Goal: Task Accomplishment & Management: Use online tool/utility

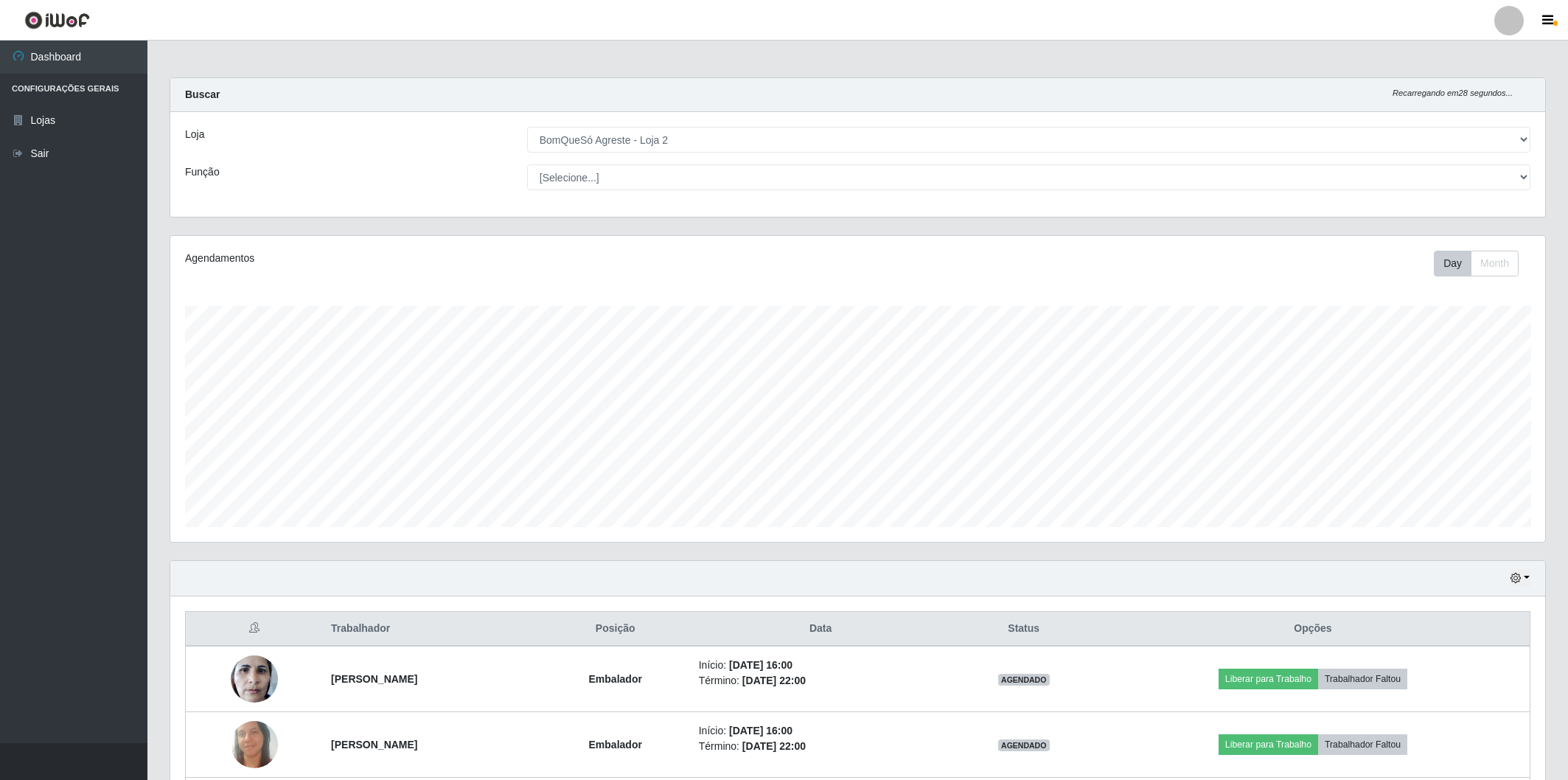
select select "214"
click at [48, 468] on ul "Dashboard Configurações Gerais Lojas Sair" at bounding box center [74, 391] width 147 height 703
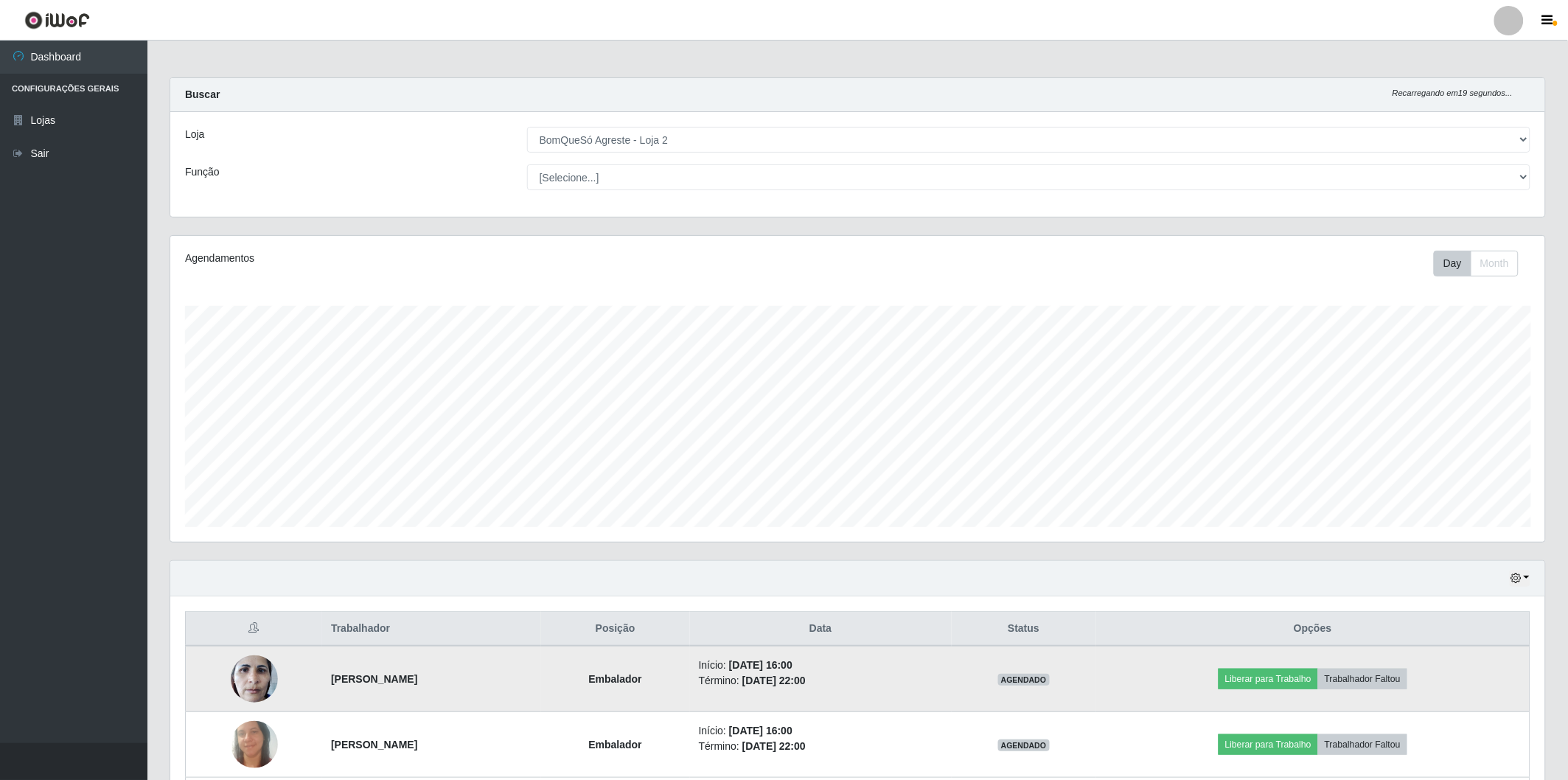
scroll to position [133, 0]
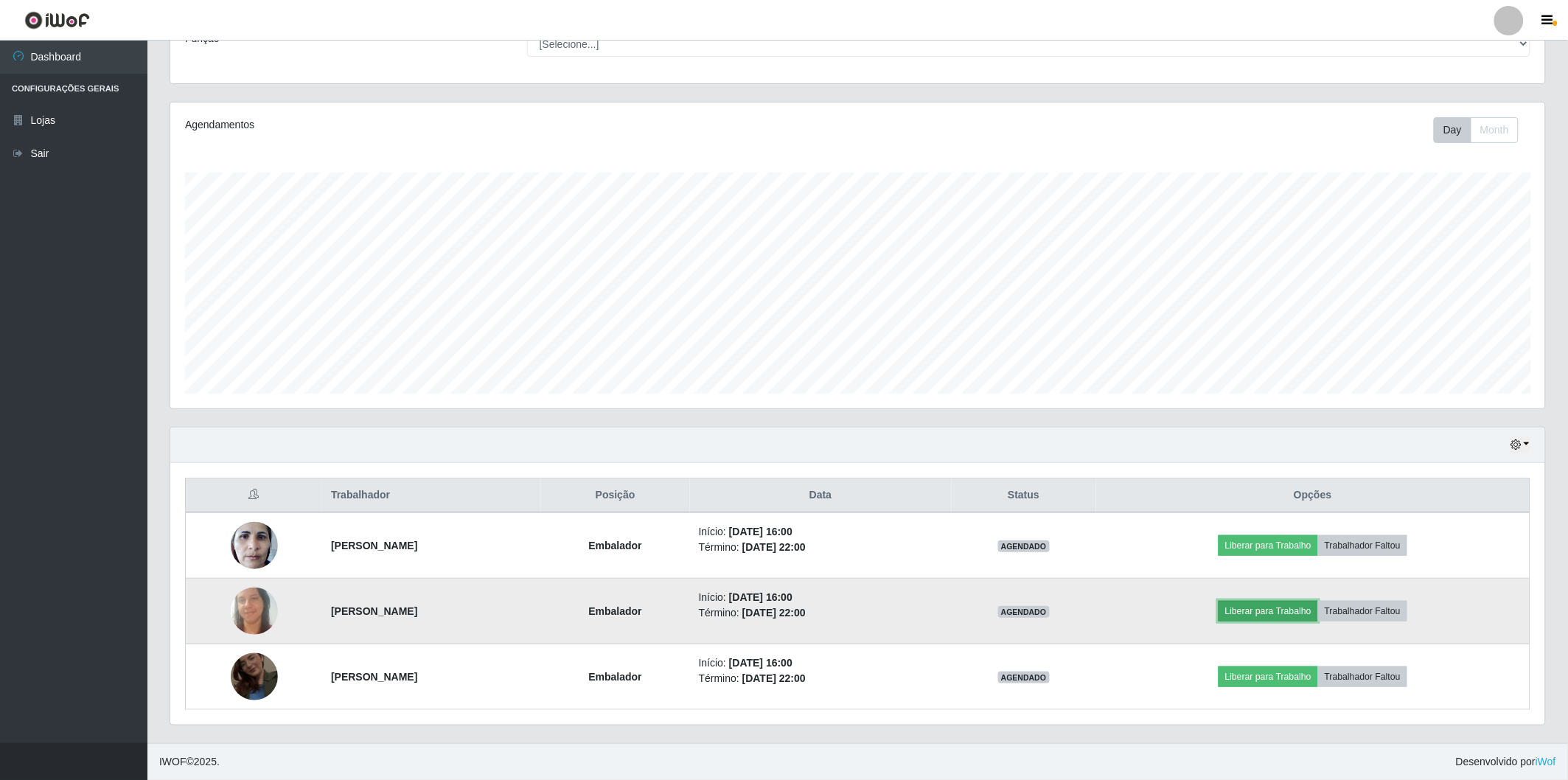
click at [1281, 611] on button "Liberar para Trabalho" at bounding box center [1269, 612] width 100 height 21
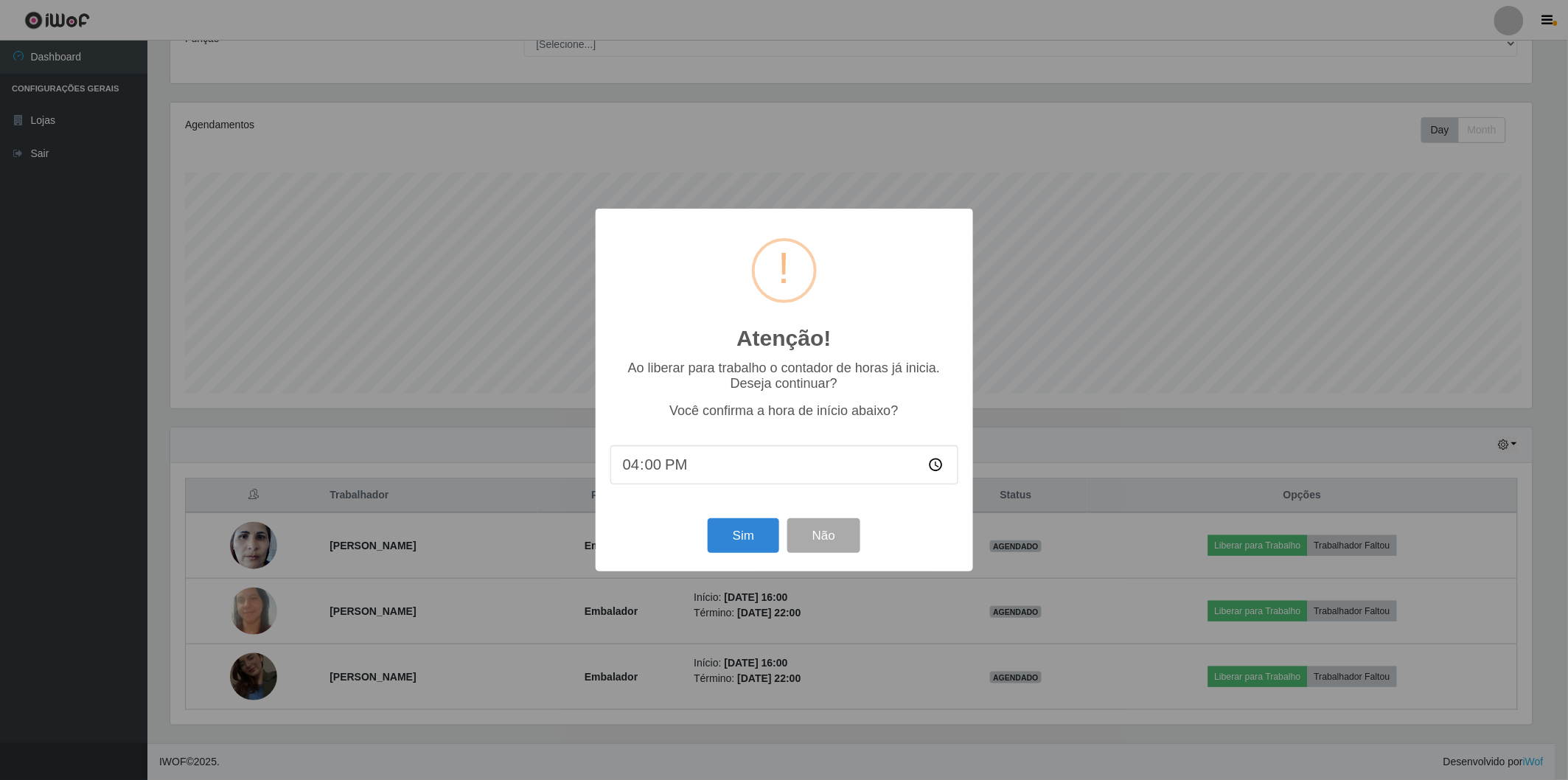
scroll to position [305, 1366]
click at [761, 536] on button "Sim" at bounding box center [746, 536] width 72 height 35
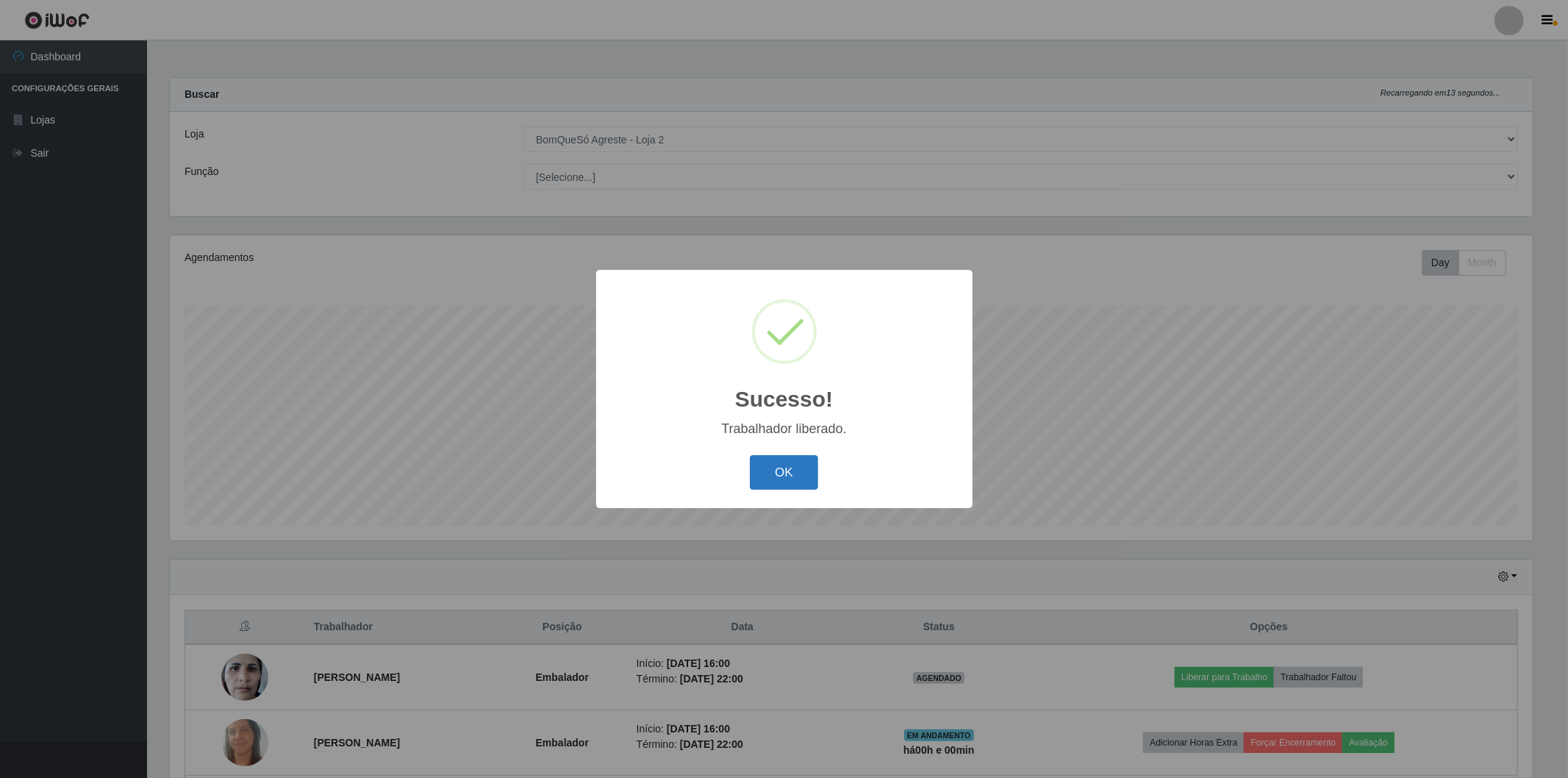
click at [806, 468] on button "OK" at bounding box center [784, 473] width 68 height 35
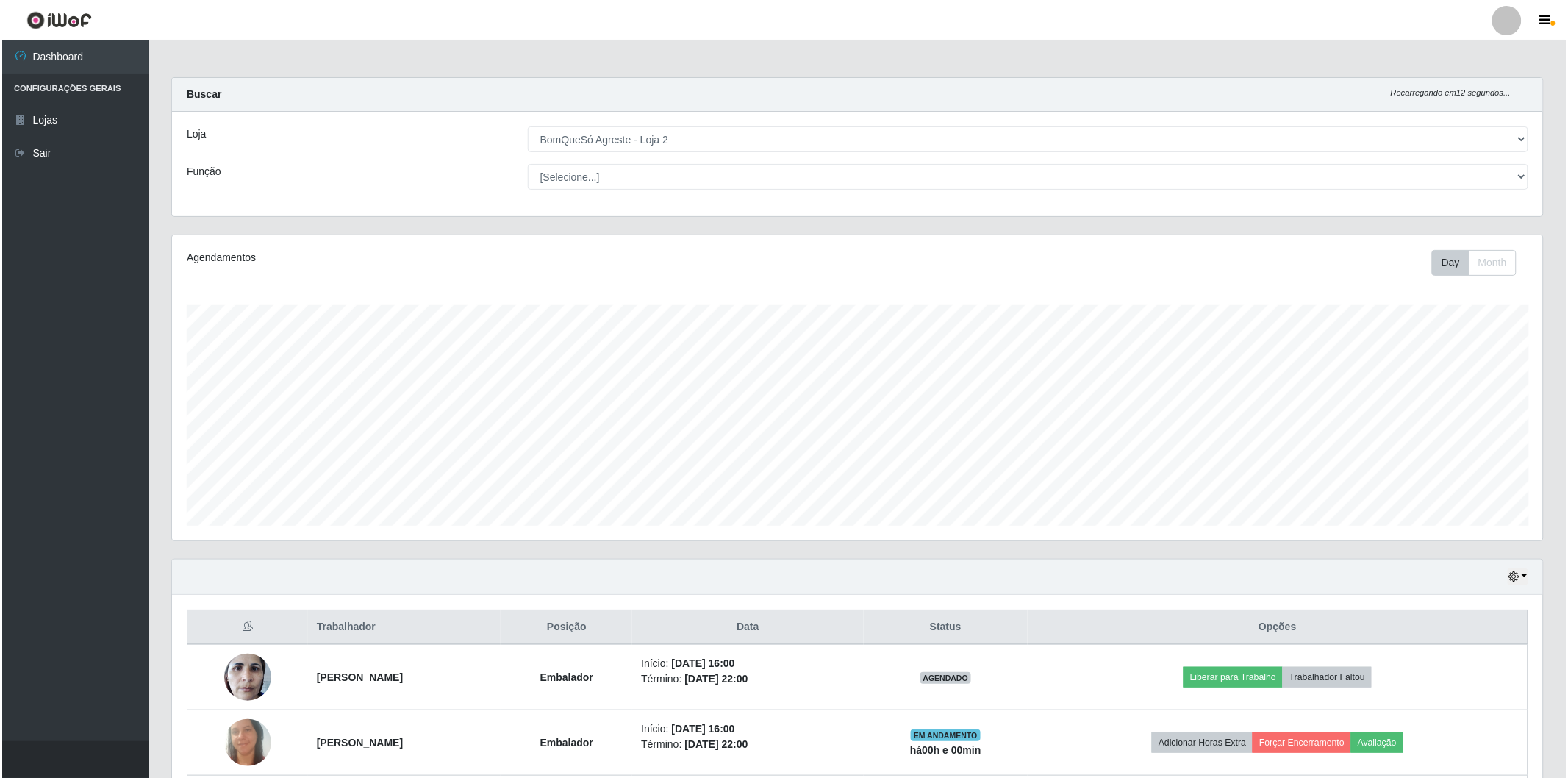
scroll to position [133, 0]
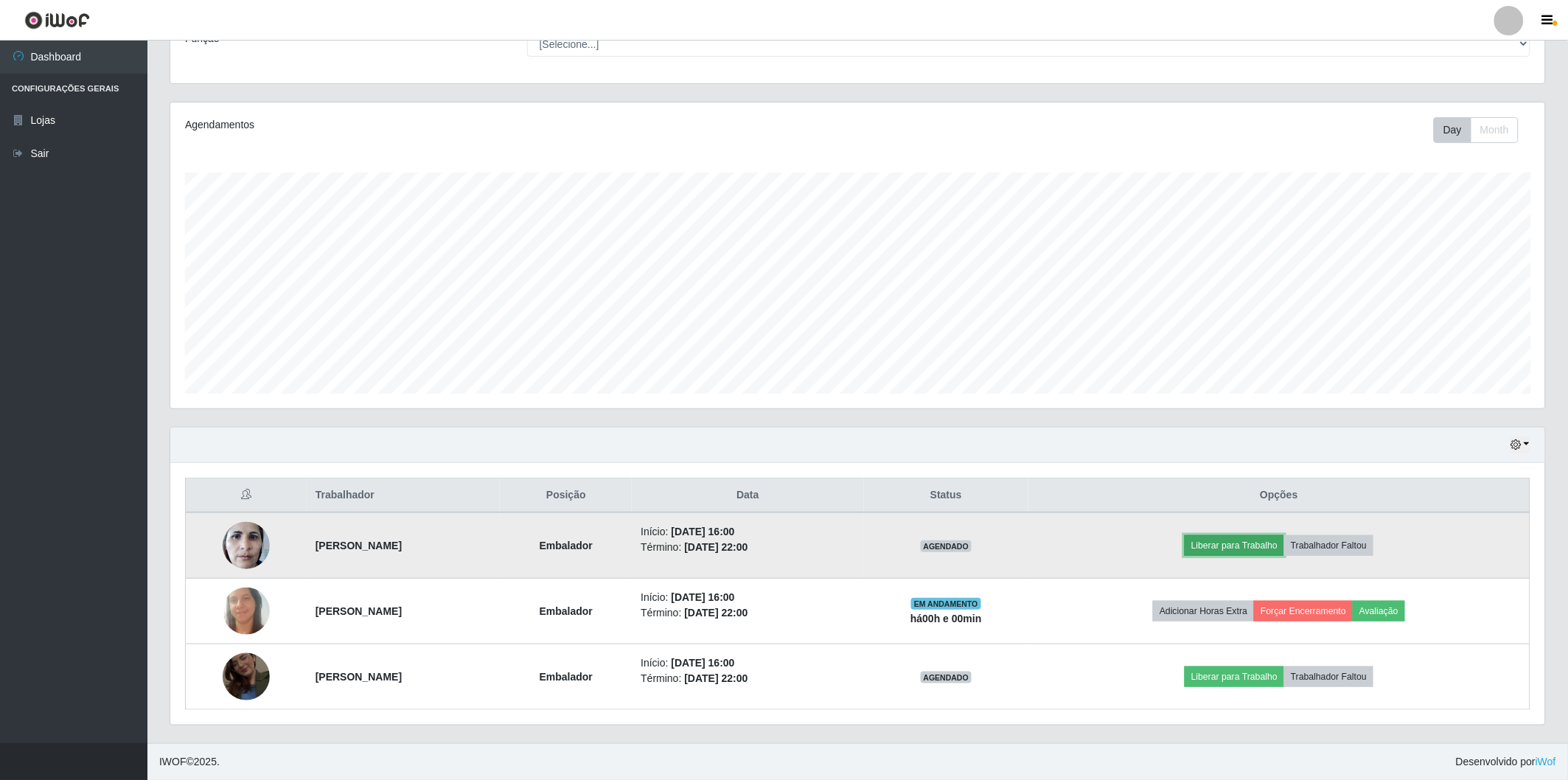
click at [1264, 540] on button "Liberar para Trabalho" at bounding box center [1235, 546] width 100 height 21
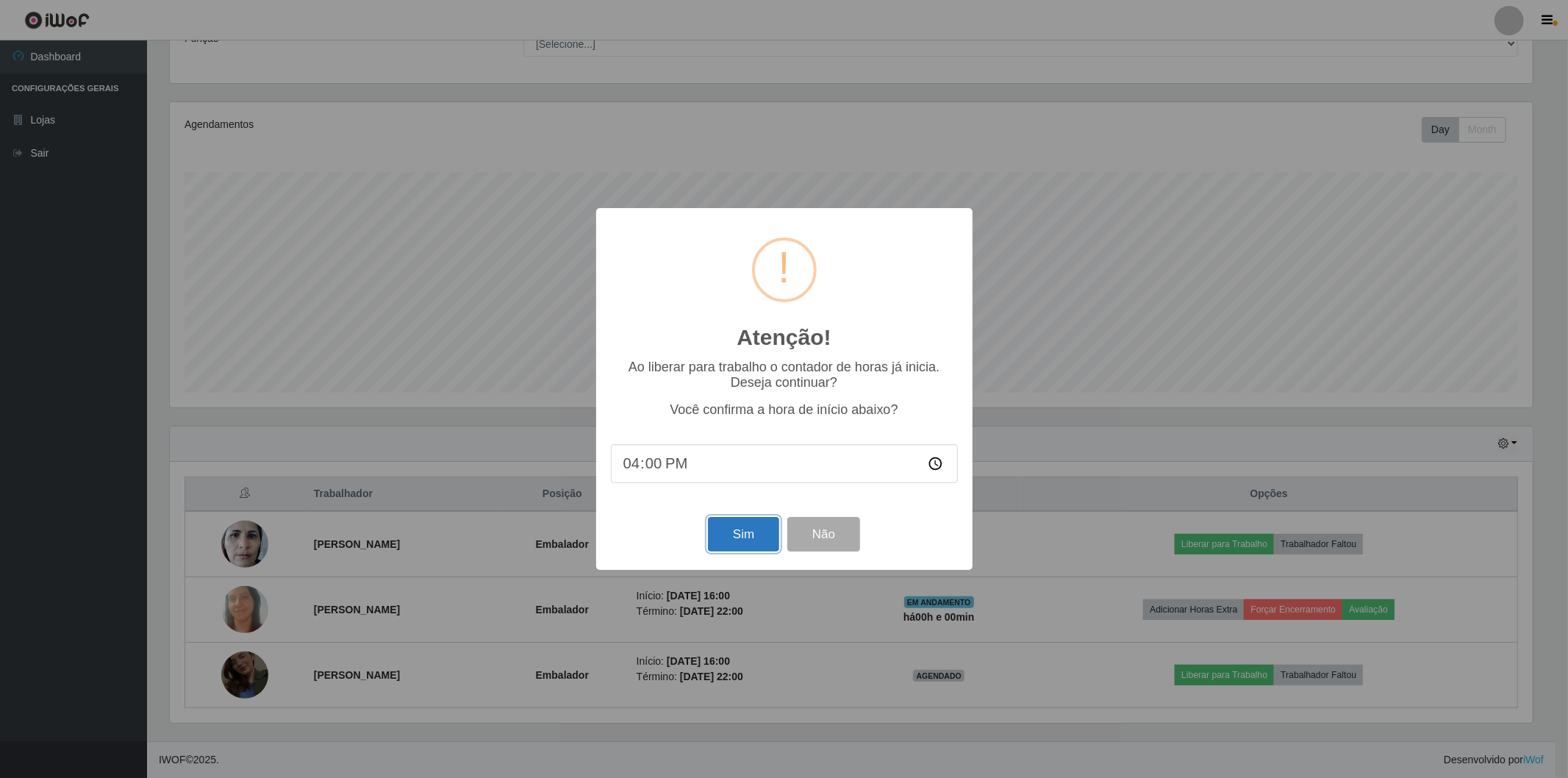
click at [746, 534] on button "Sim" at bounding box center [744, 534] width 71 height 35
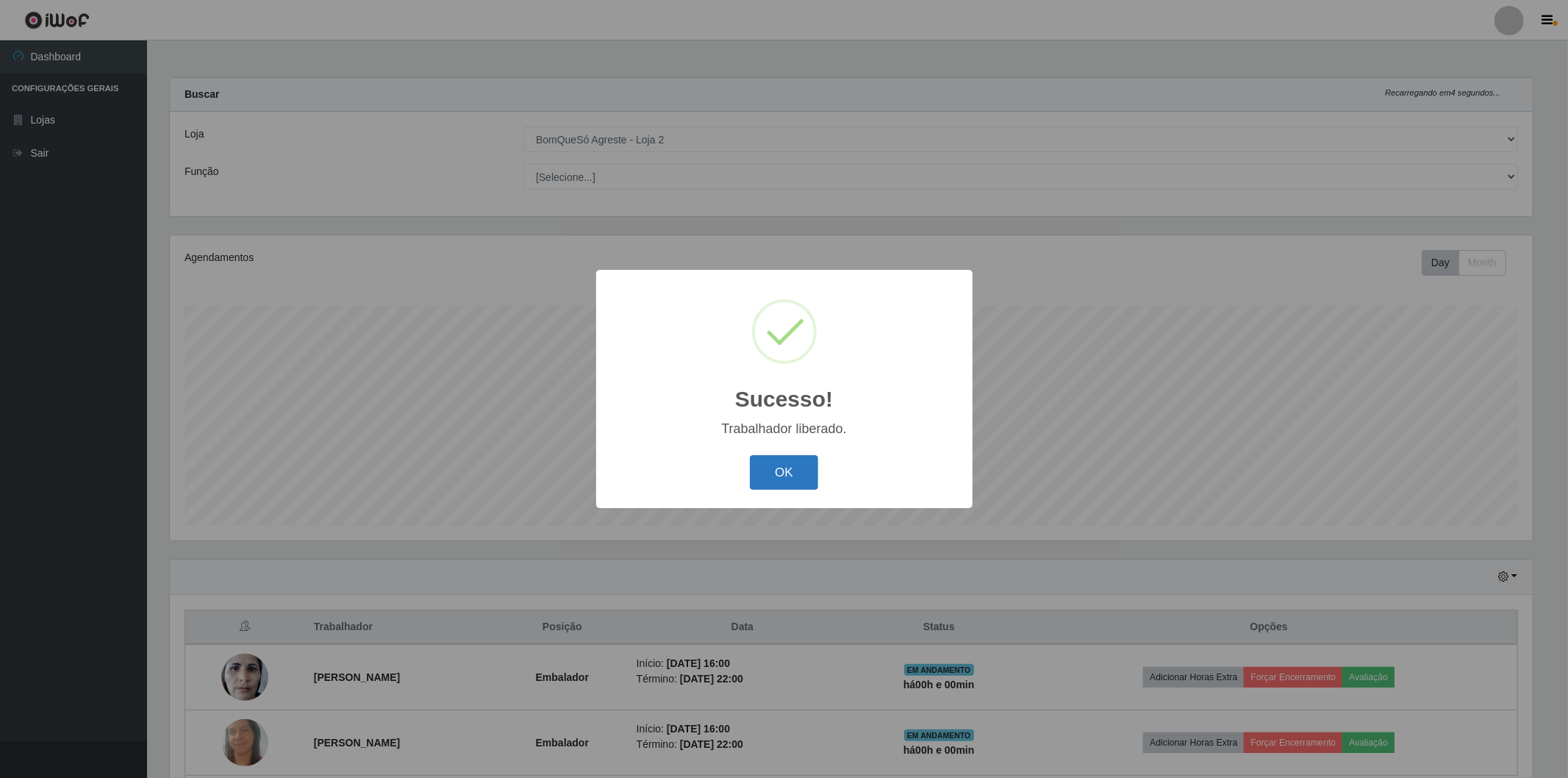
click at [790, 478] on button "OK" at bounding box center [784, 473] width 68 height 35
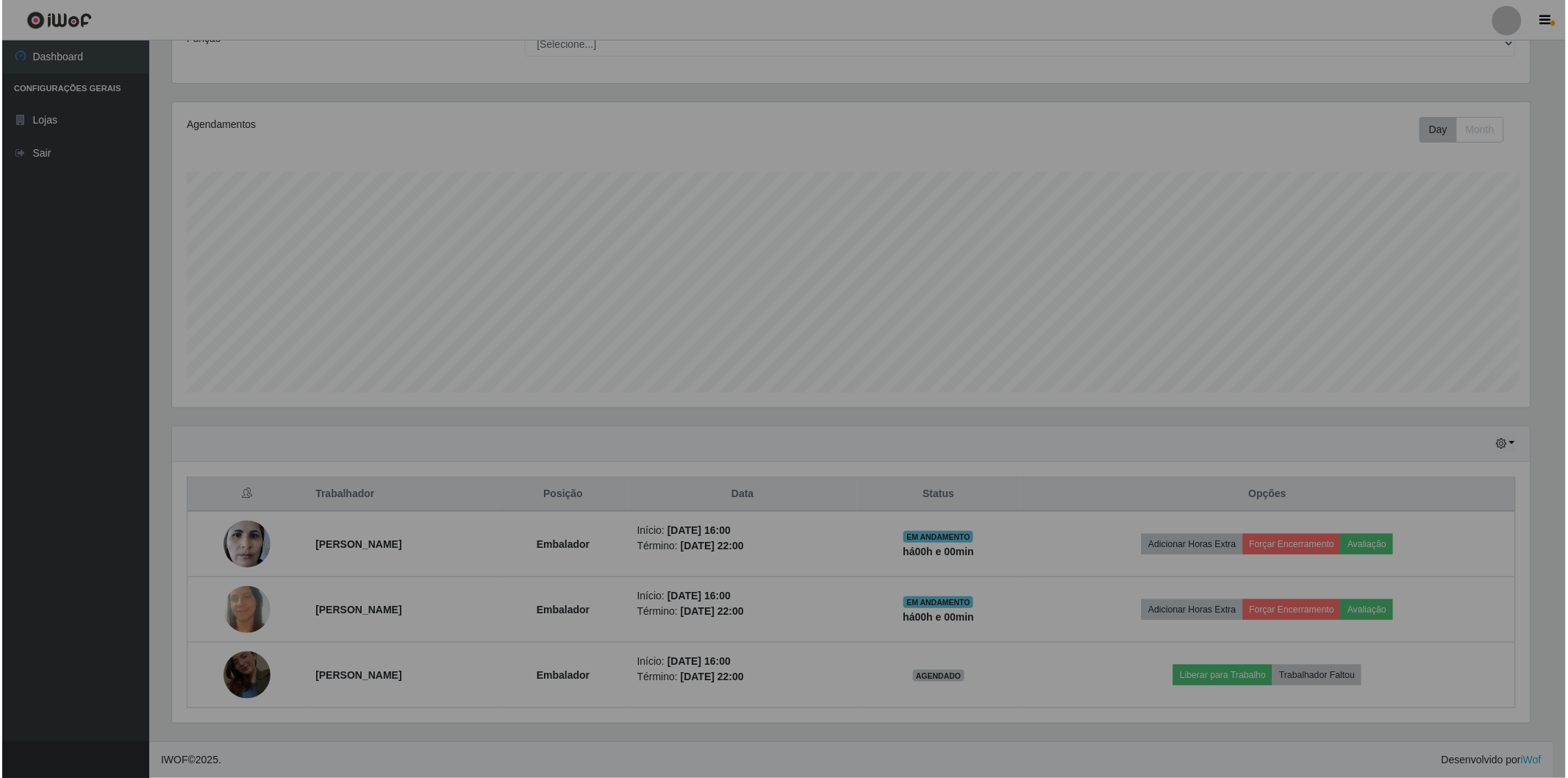
scroll to position [305, 1371]
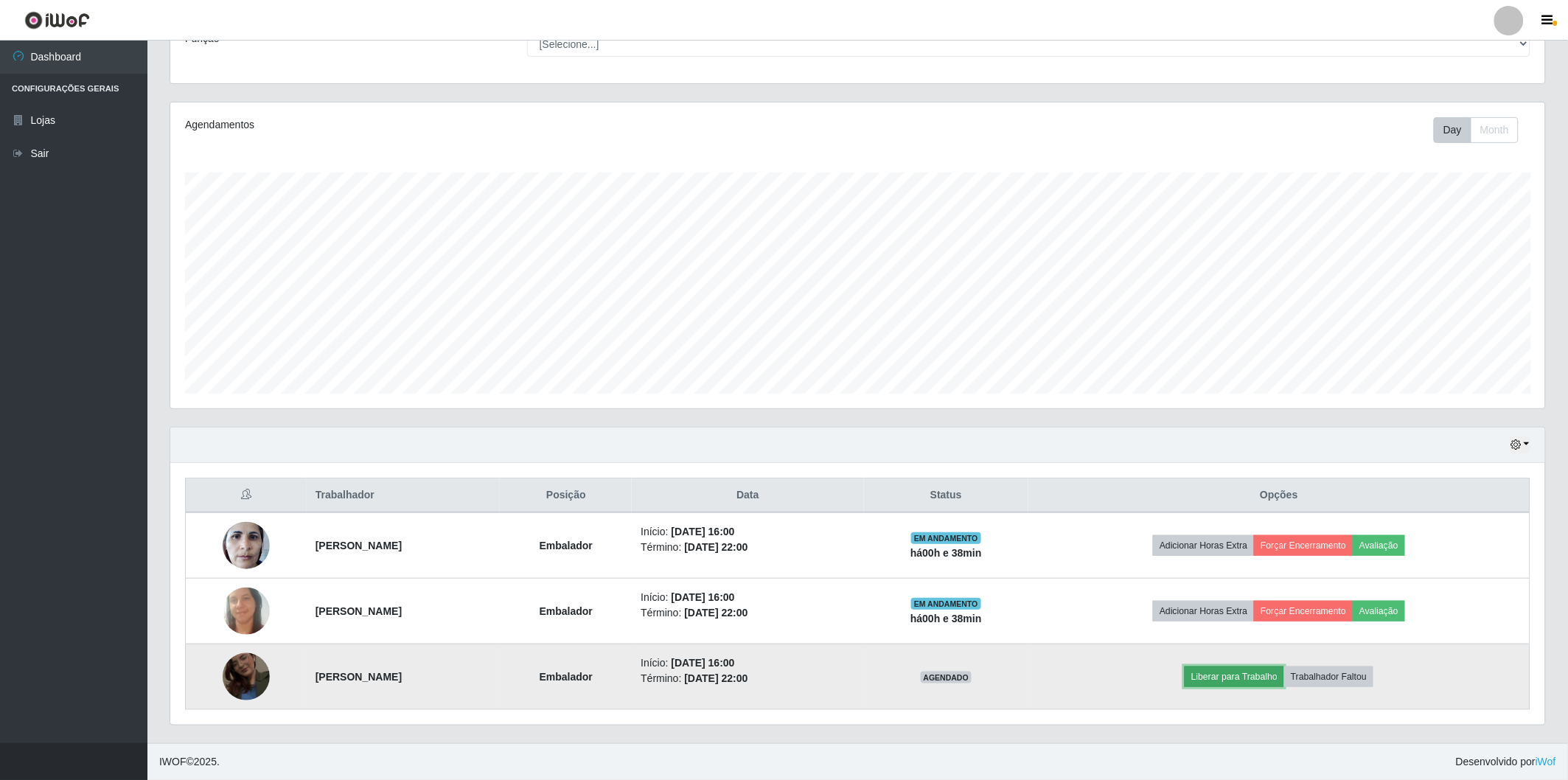
click at [1278, 682] on button "Liberar para Trabalho" at bounding box center [1235, 677] width 100 height 21
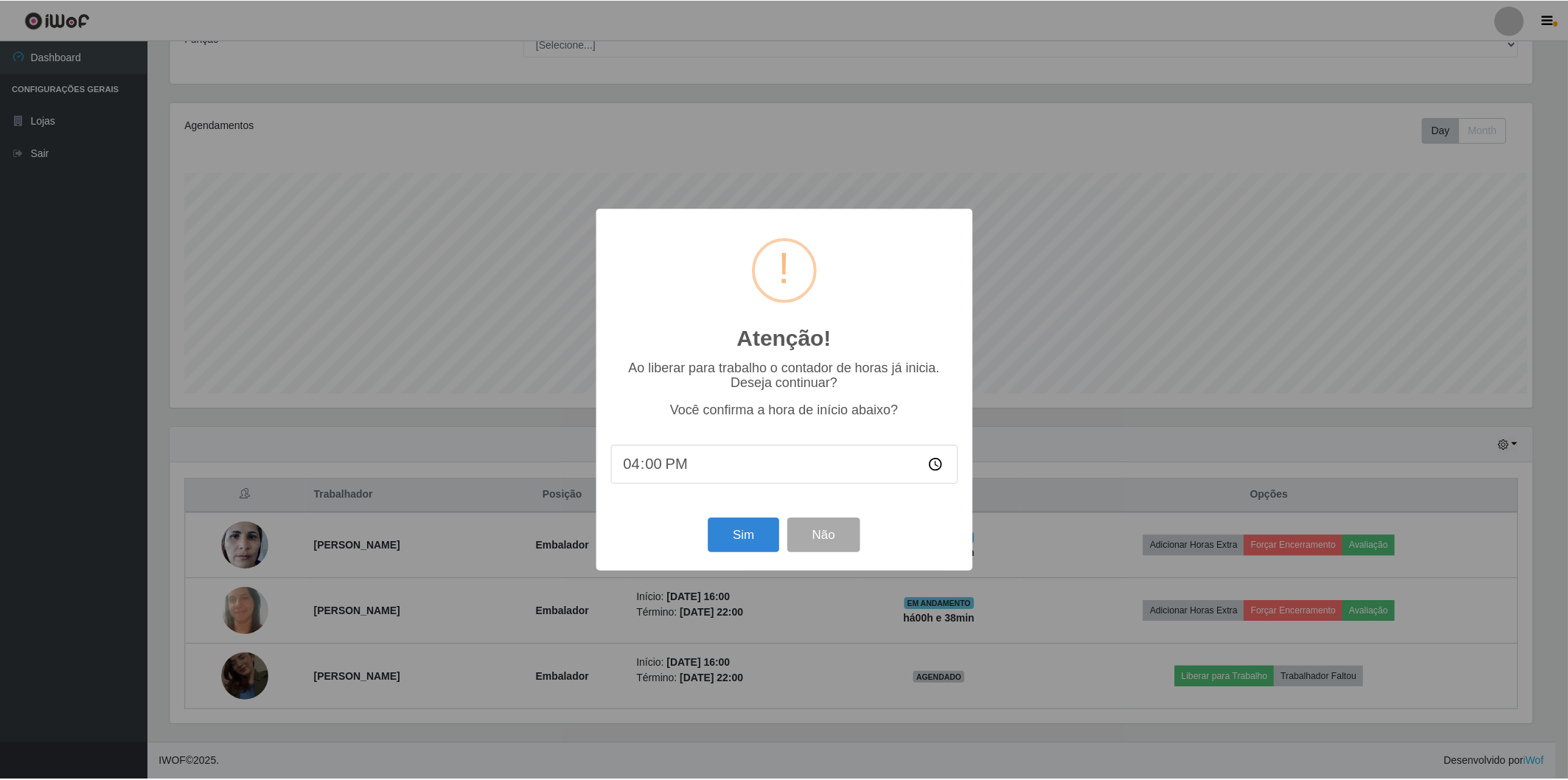
scroll to position [305, 1366]
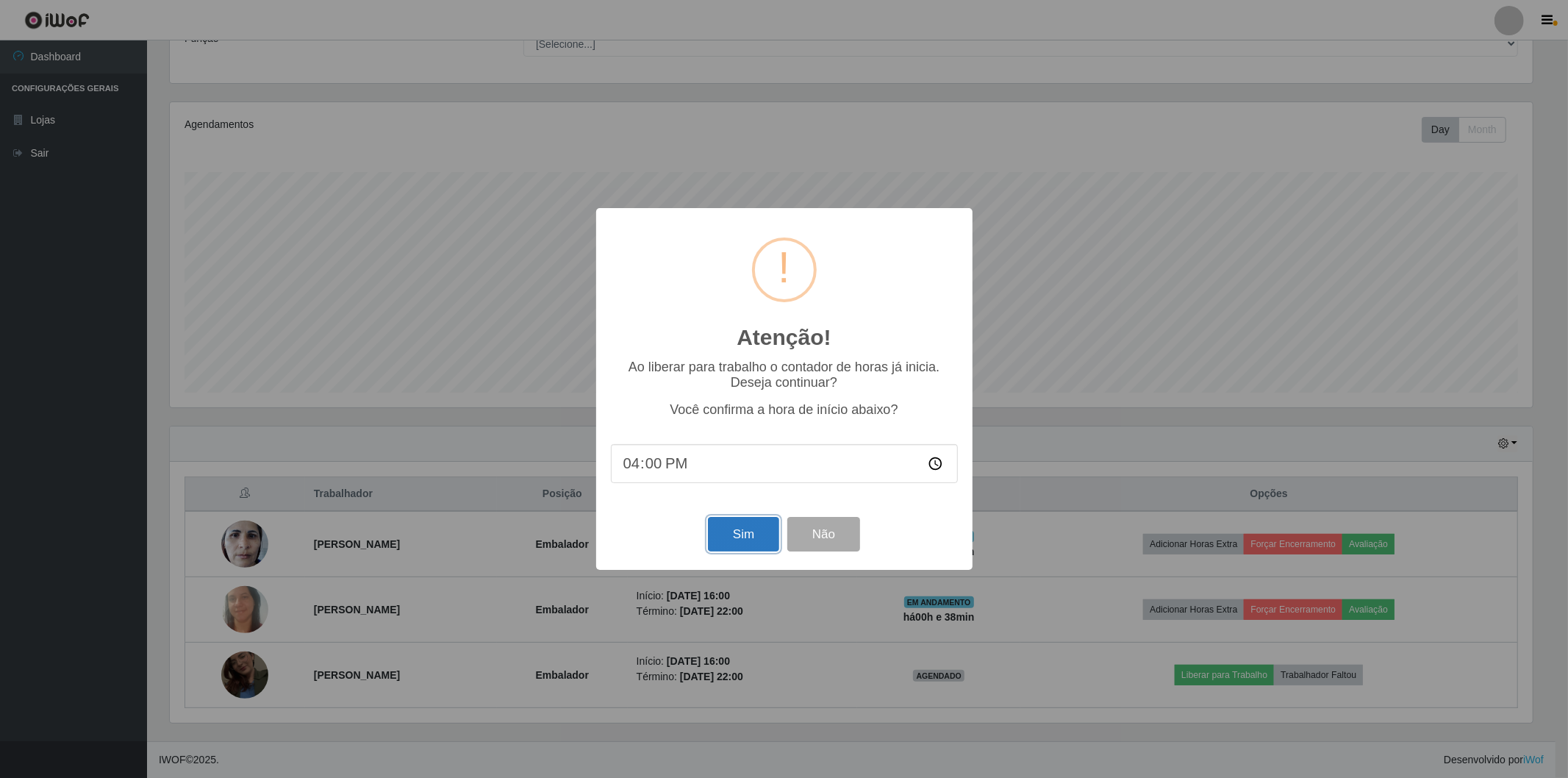
click at [728, 542] on button "Sim" at bounding box center [744, 534] width 71 height 35
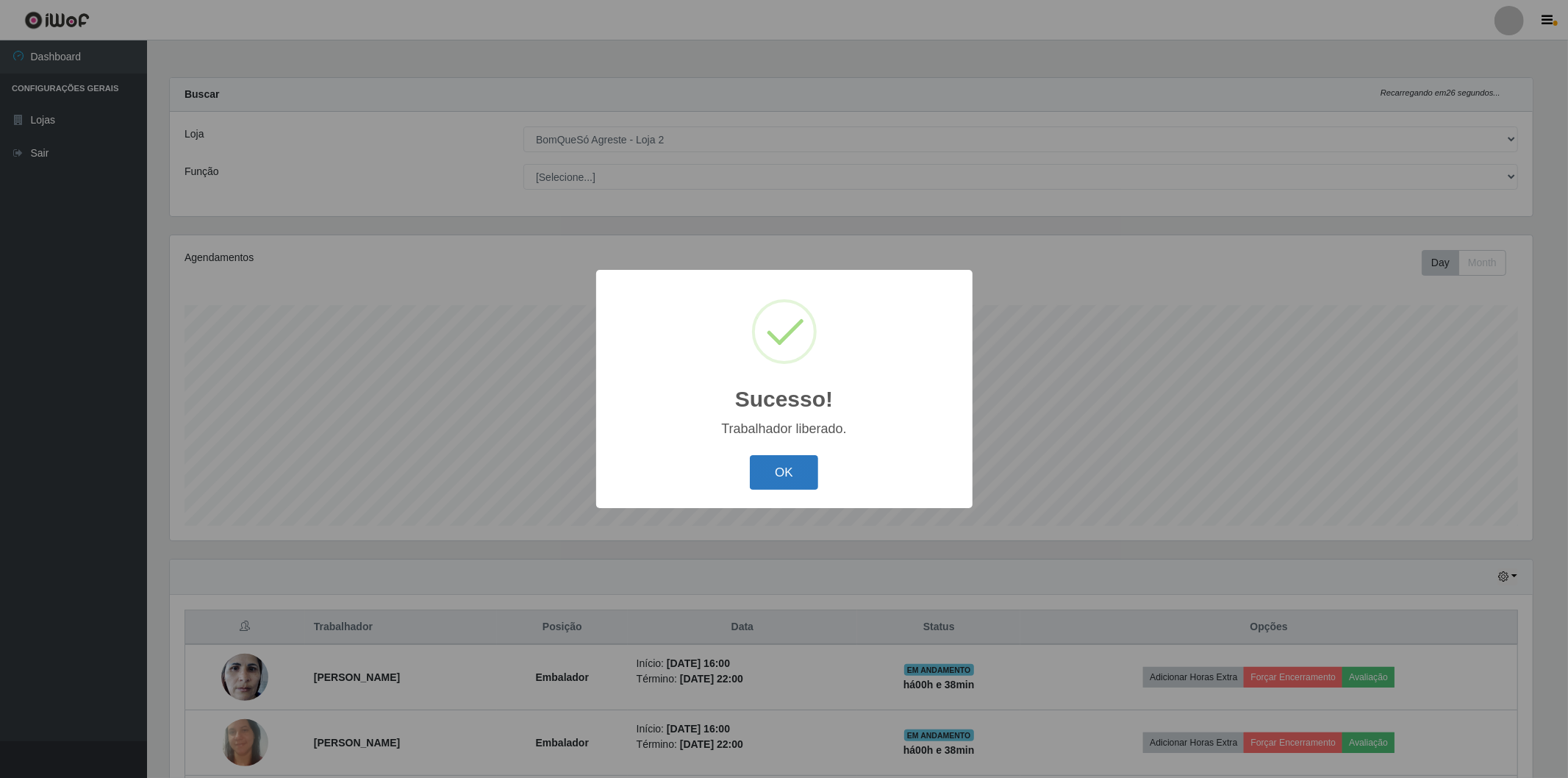
click at [790, 466] on button "OK" at bounding box center [784, 473] width 68 height 35
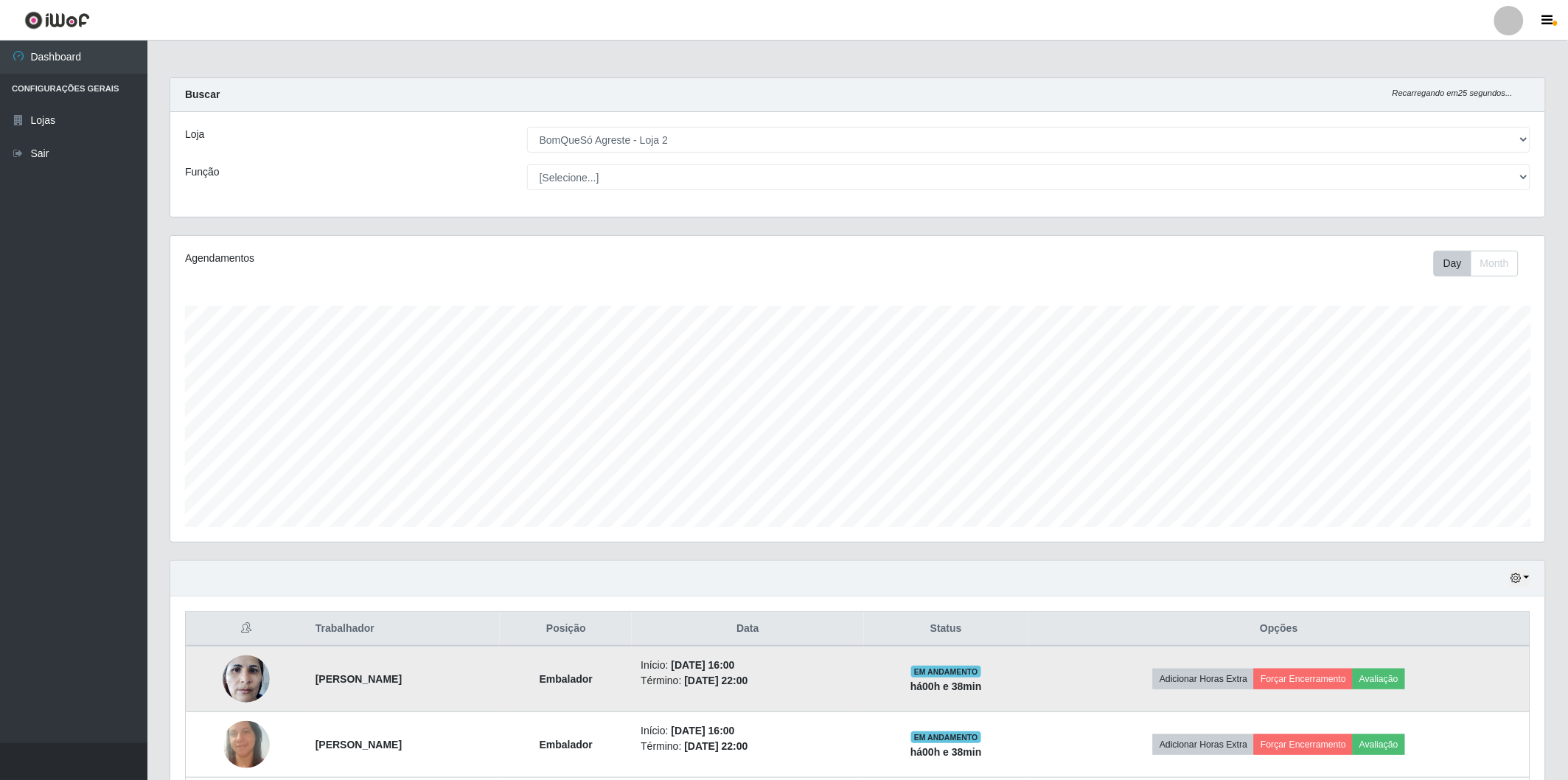
scroll to position [133, 0]
